Goal: Find specific page/section: Find specific page/section

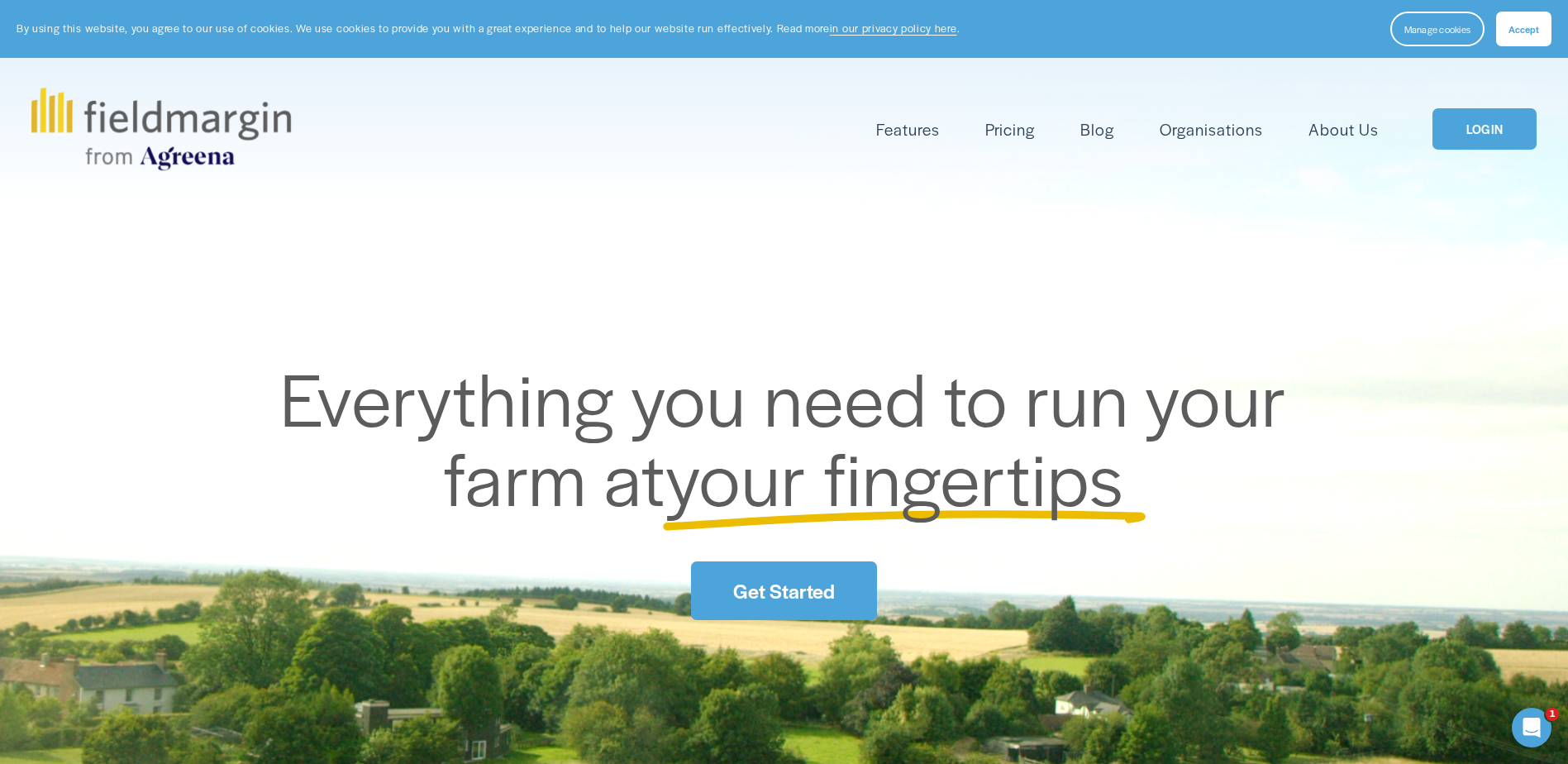
click at [1486, 129] on link "LOGIN" at bounding box center [1483, 128] width 104 height 42
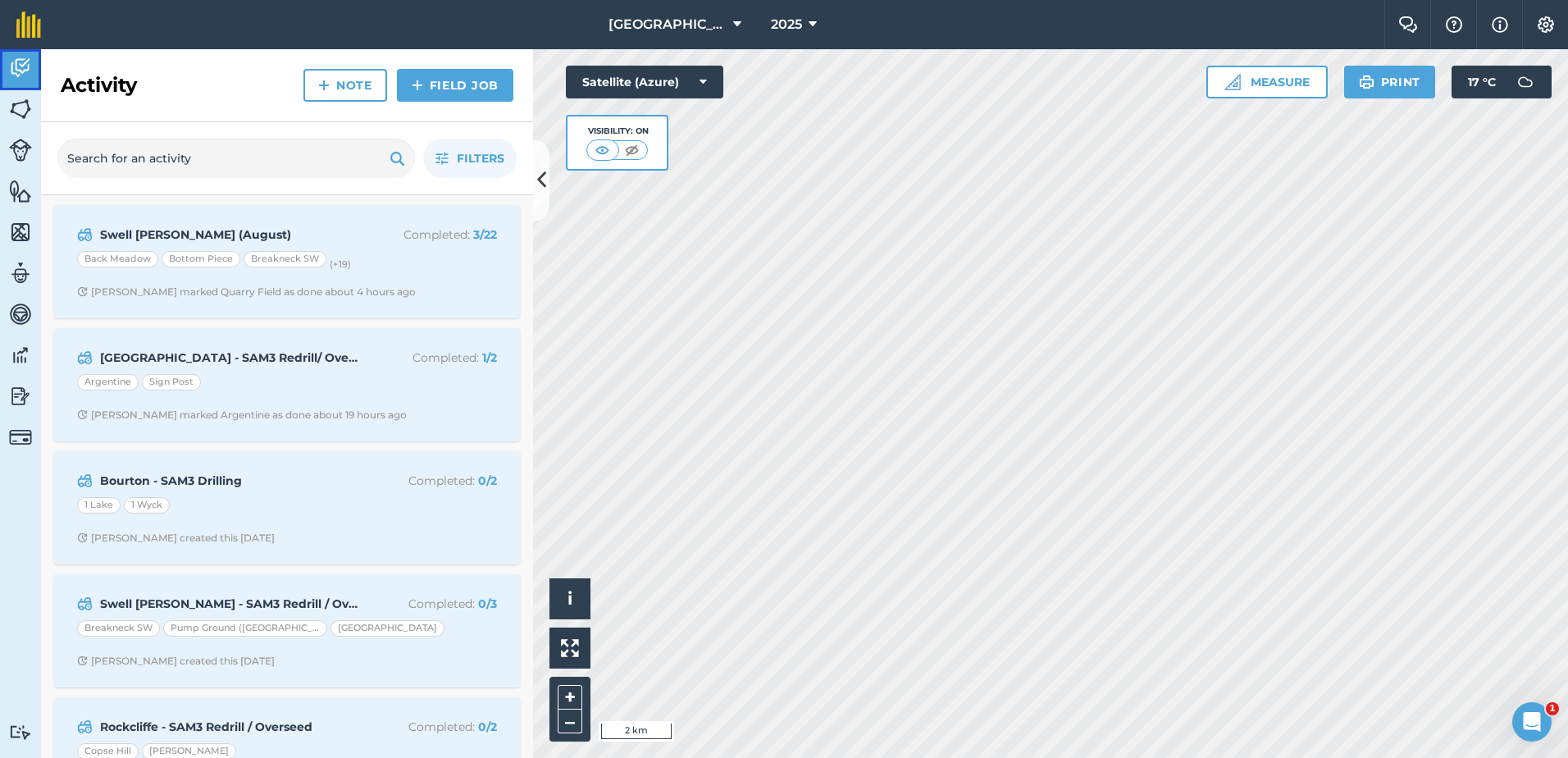
click at [20, 67] on img at bounding box center [20, 68] width 23 height 25
click at [19, 111] on img at bounding box center [20, 109] width 23 height 25
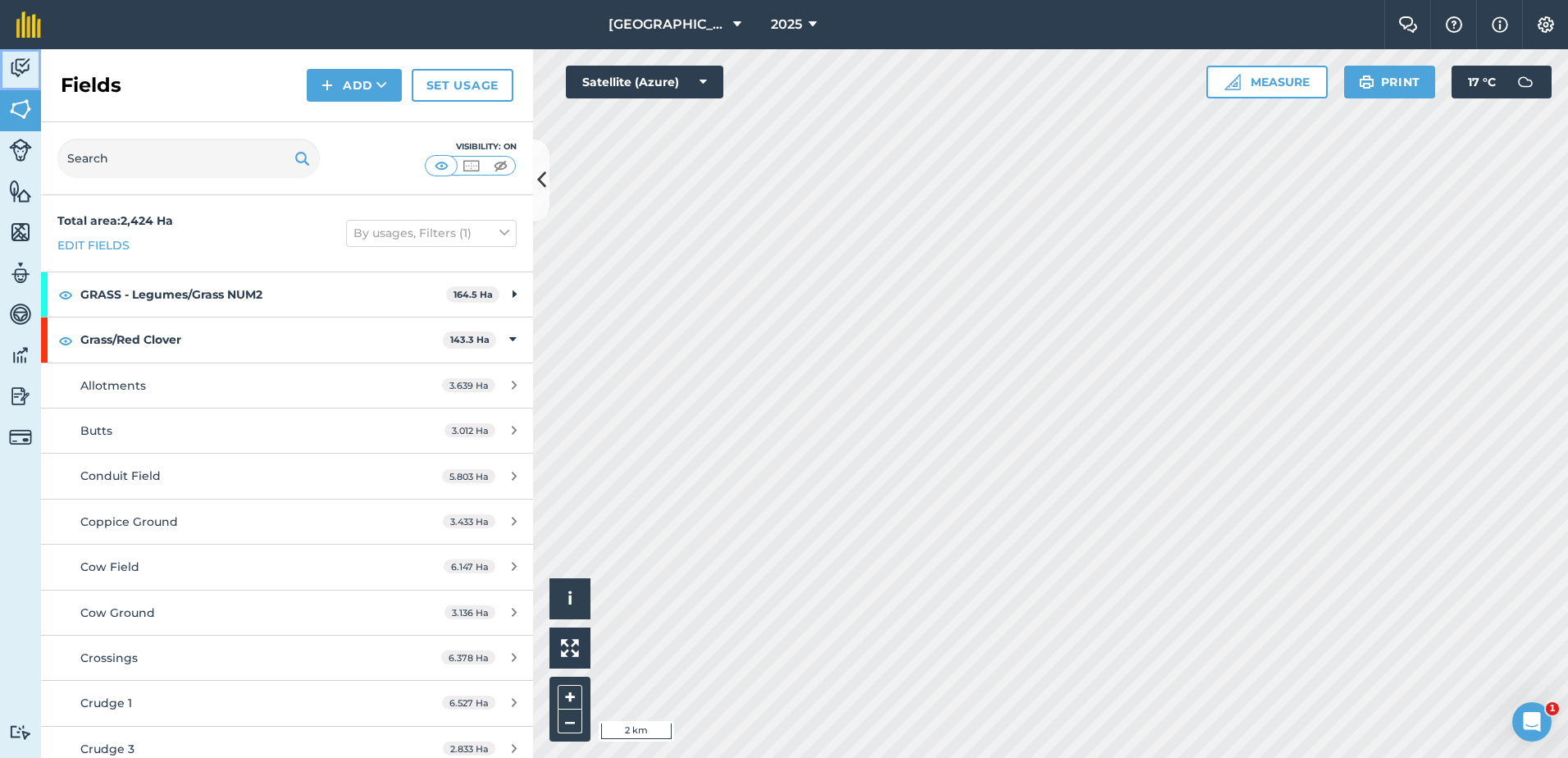
click at [20, 70] on img at bounding box center [20, 68] width 23 height 25
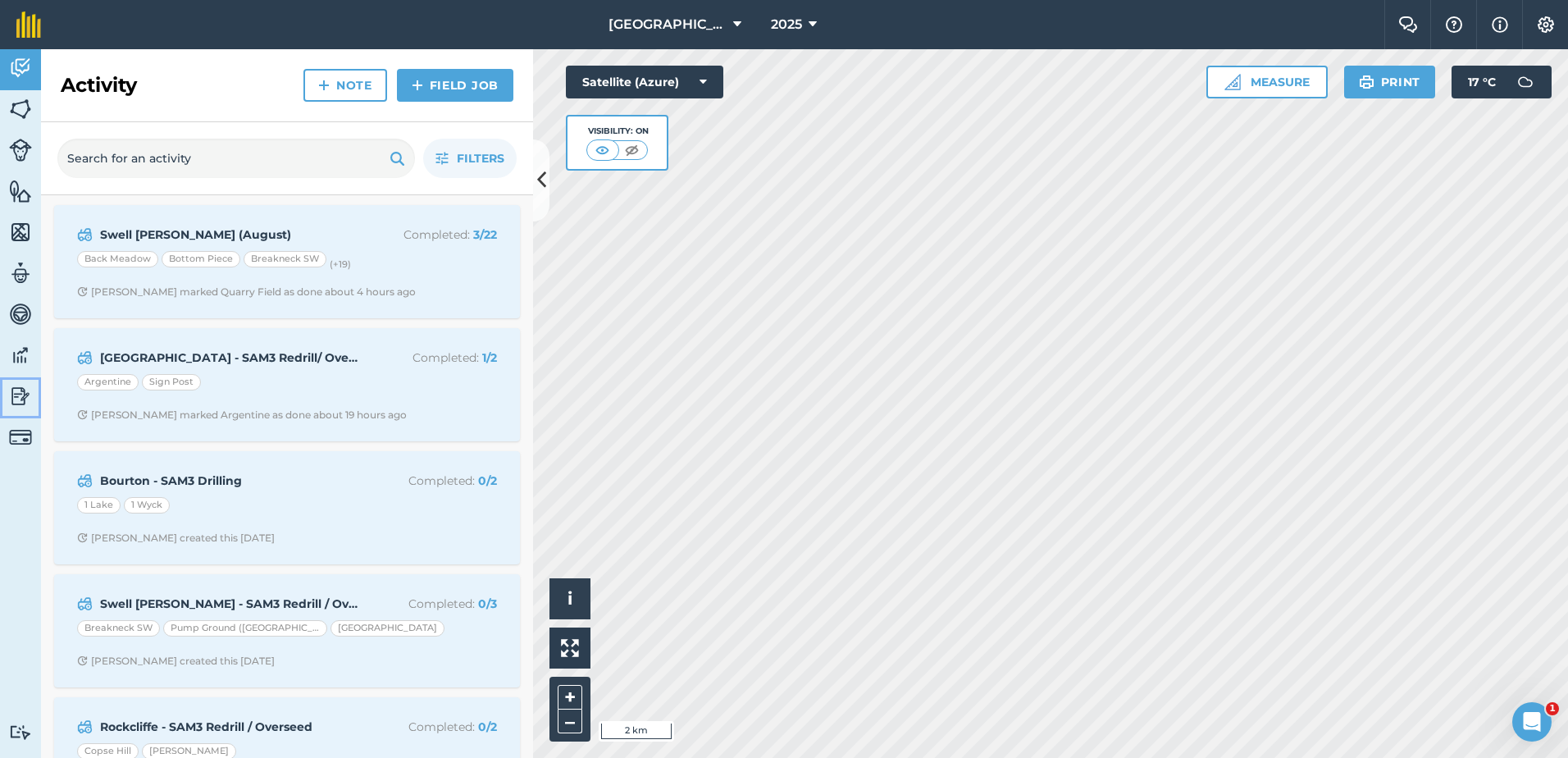
click at [15, 396] on img at bounding box center [20, 396] width 23 height 25
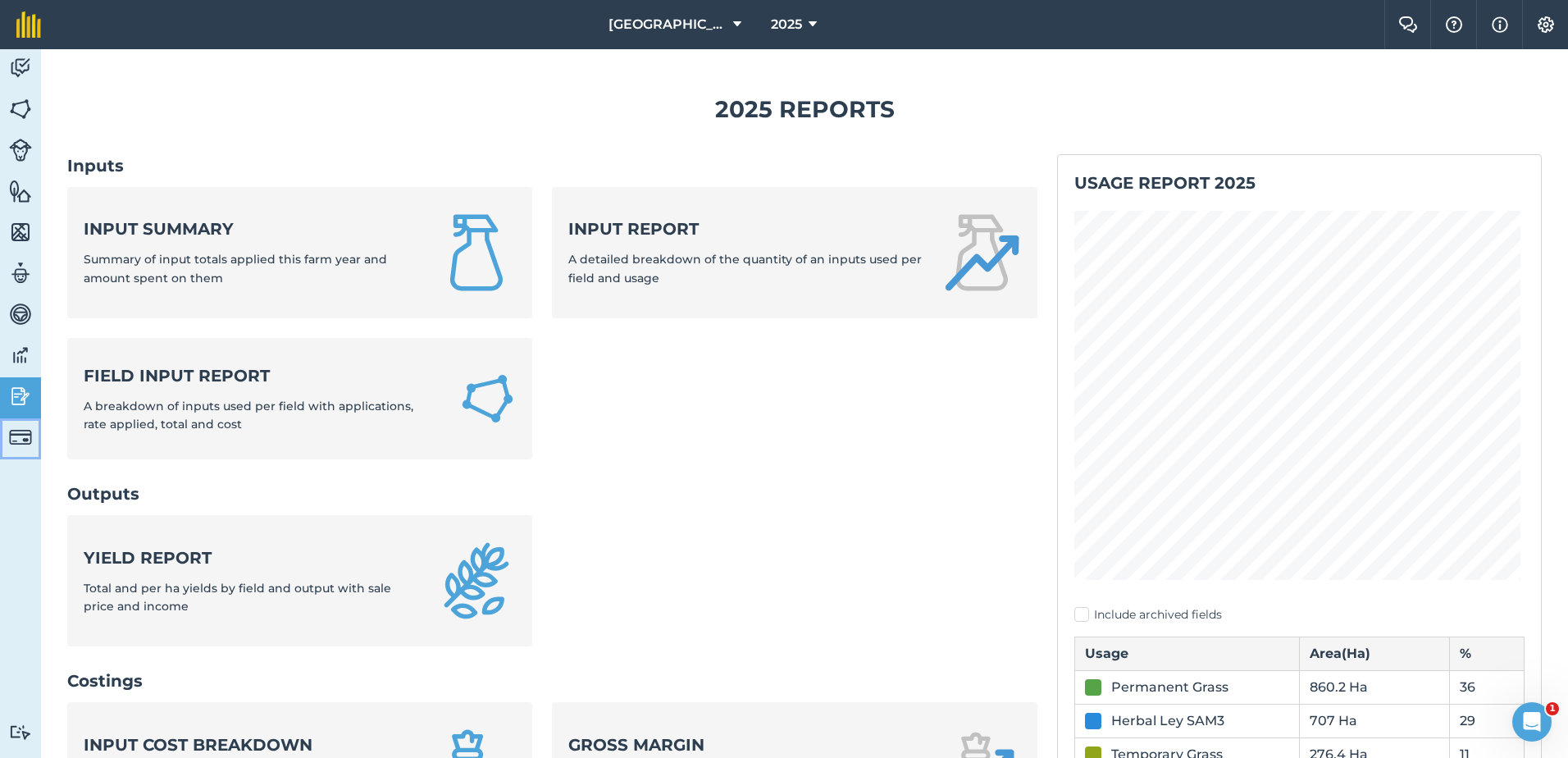
click at [23, 432] on img at bounding box center [20, 437] width 23 height 23
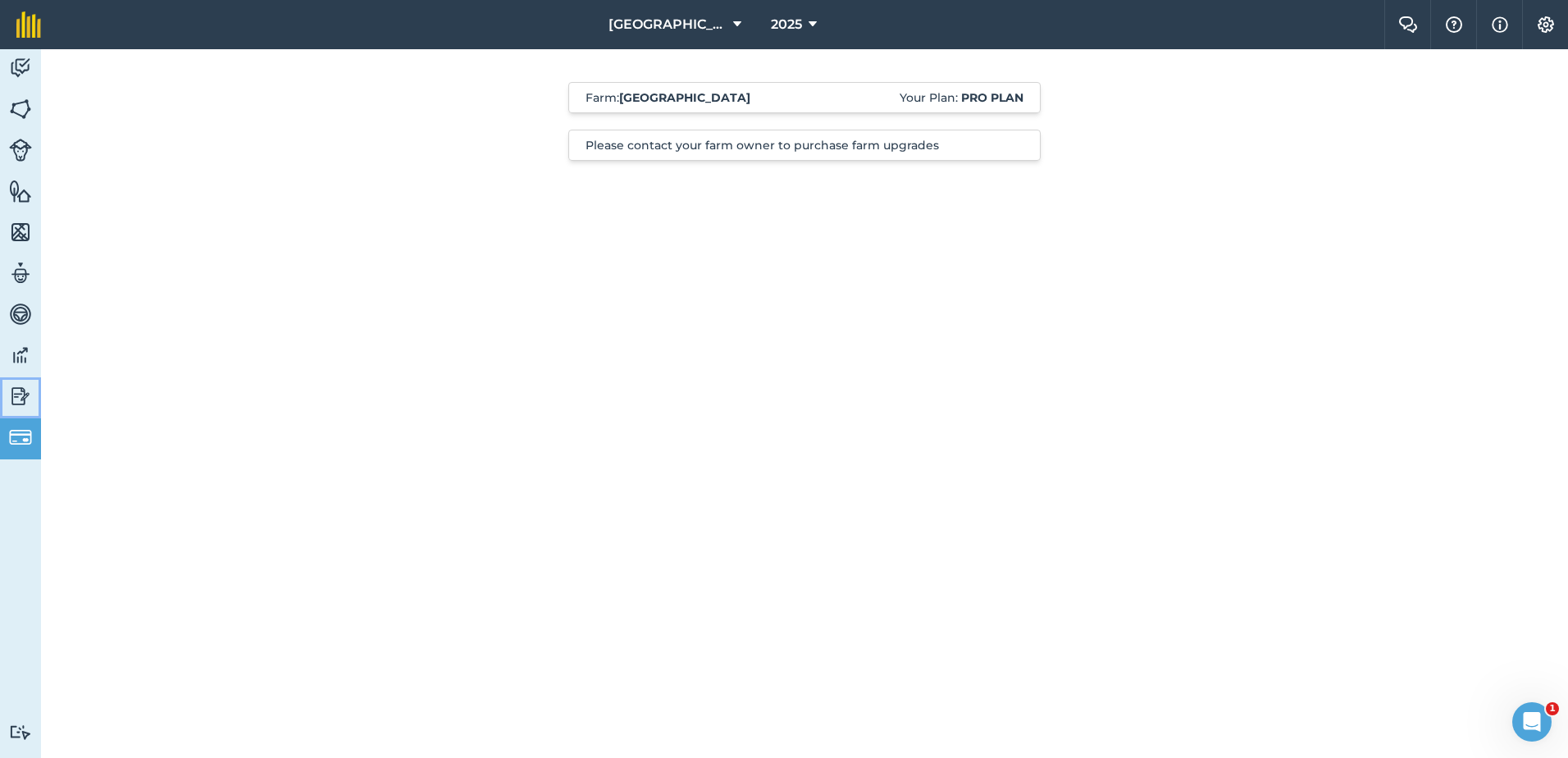
click at [21, 396] on img at bounding box center [20, 396] width 23 height 25
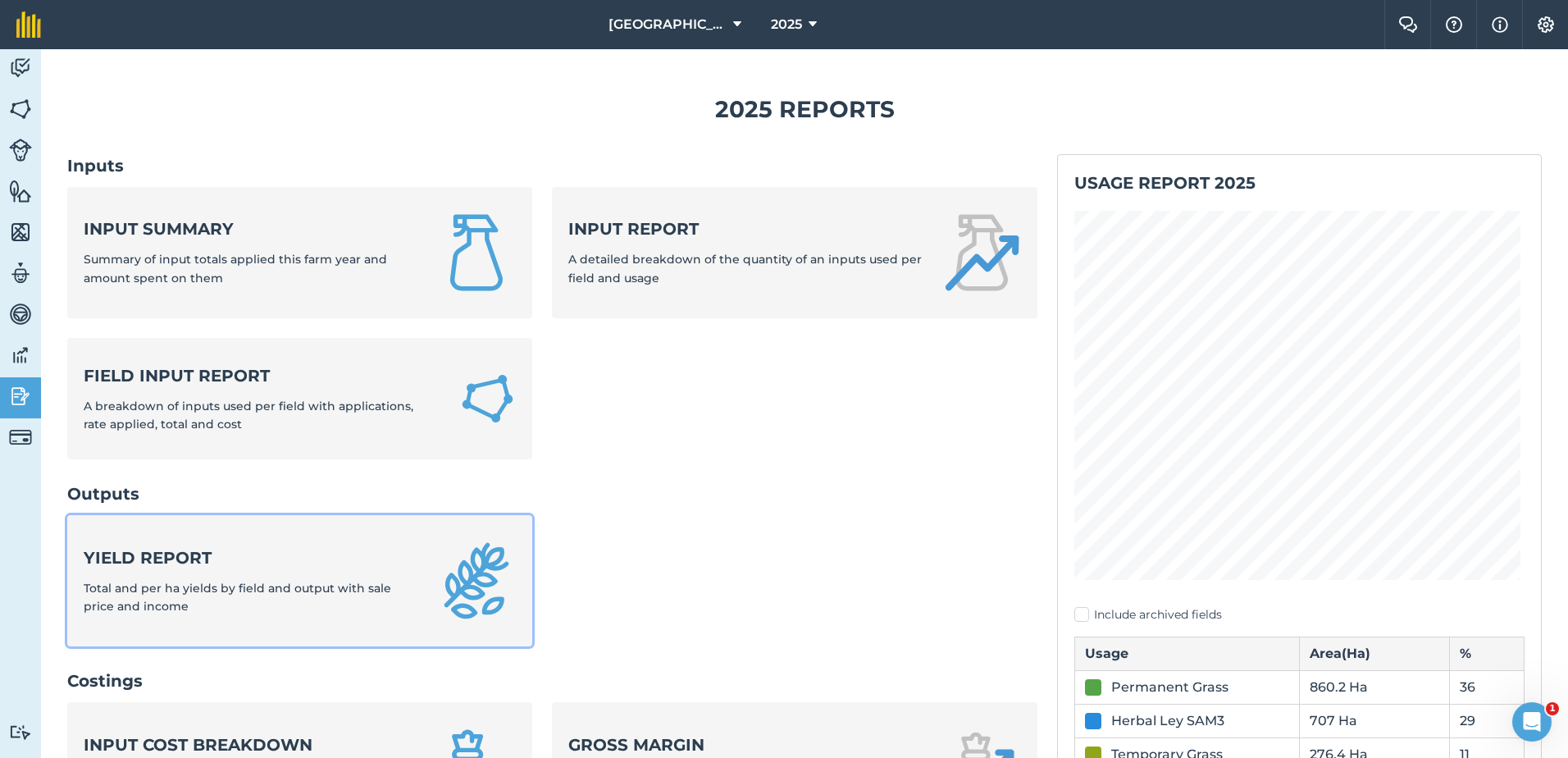
click at [137, 568] on strong "Yield report" at bounding box center [251, 557] width 334 height 23
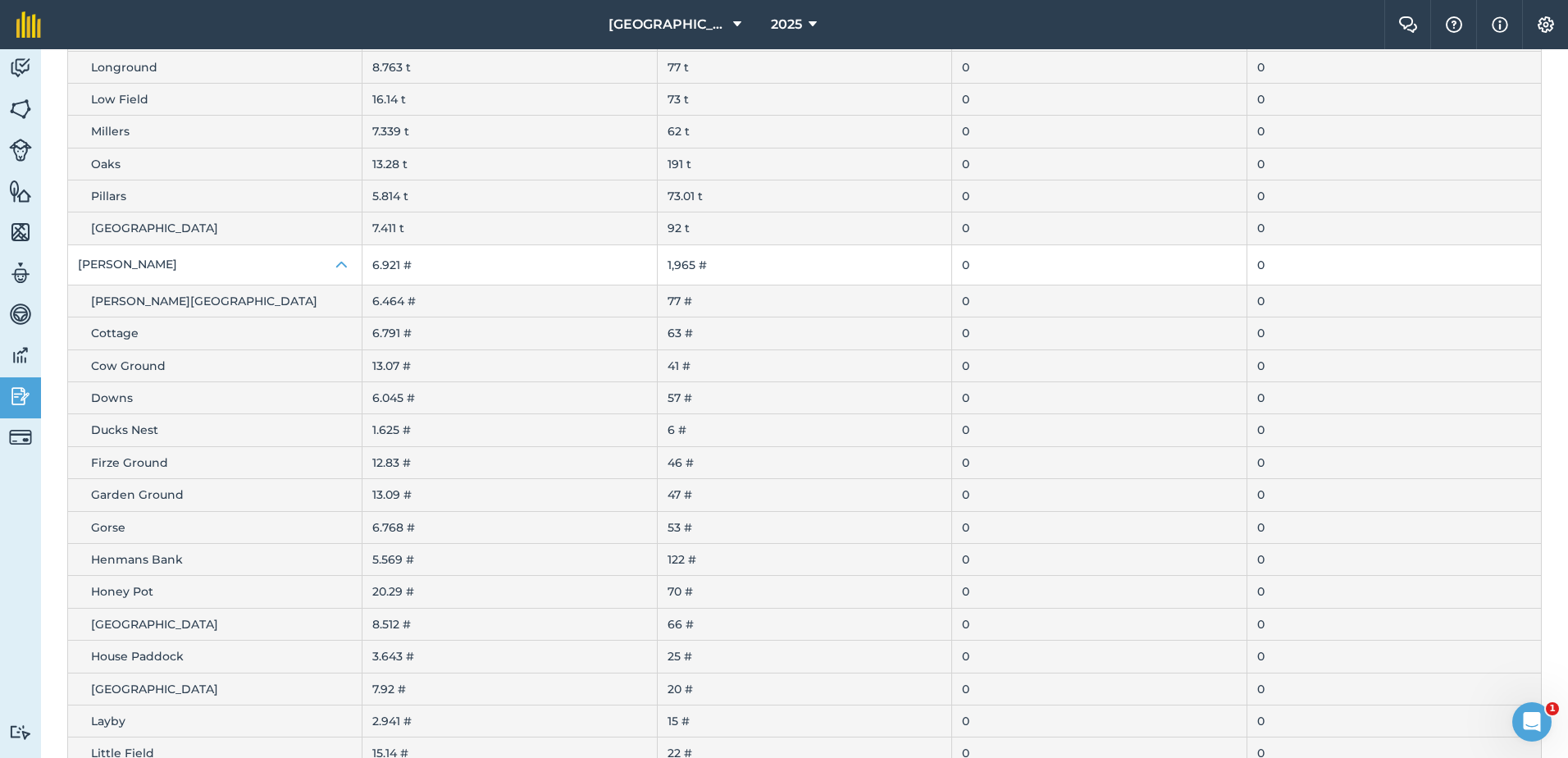
scroll to position [935, 0]
